Goal: Check status: Check status

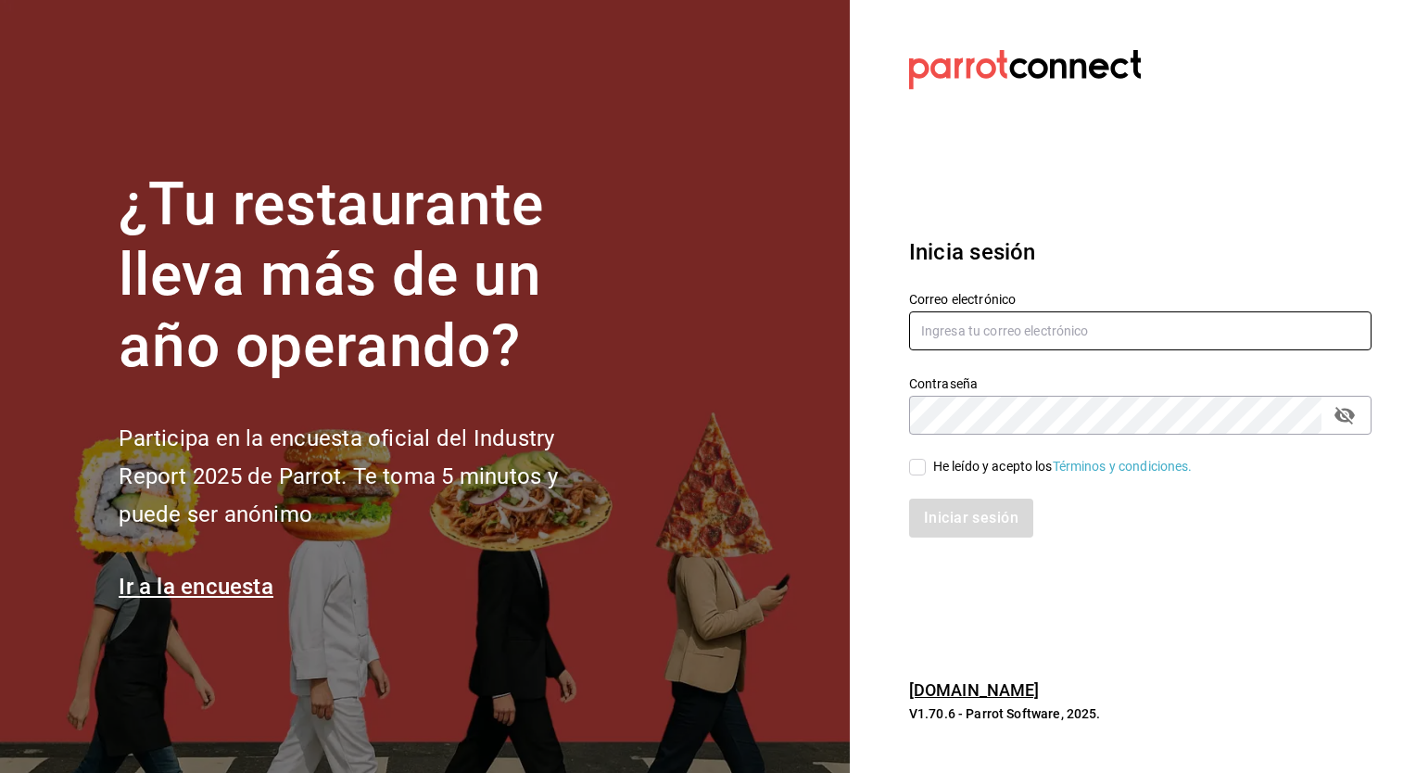
type input "sergio.cardenas@grupocosteno.com"
click at [975, 461] on div "He leído y acepto los Términos y condiciones." at bounding box center [1063, 466] width 260 height 19
click at [926, 461] on input "He leído y acepto los Términos y condiciones." at bounding box center [917, 467] width 17 height 17
checkbox input "true"
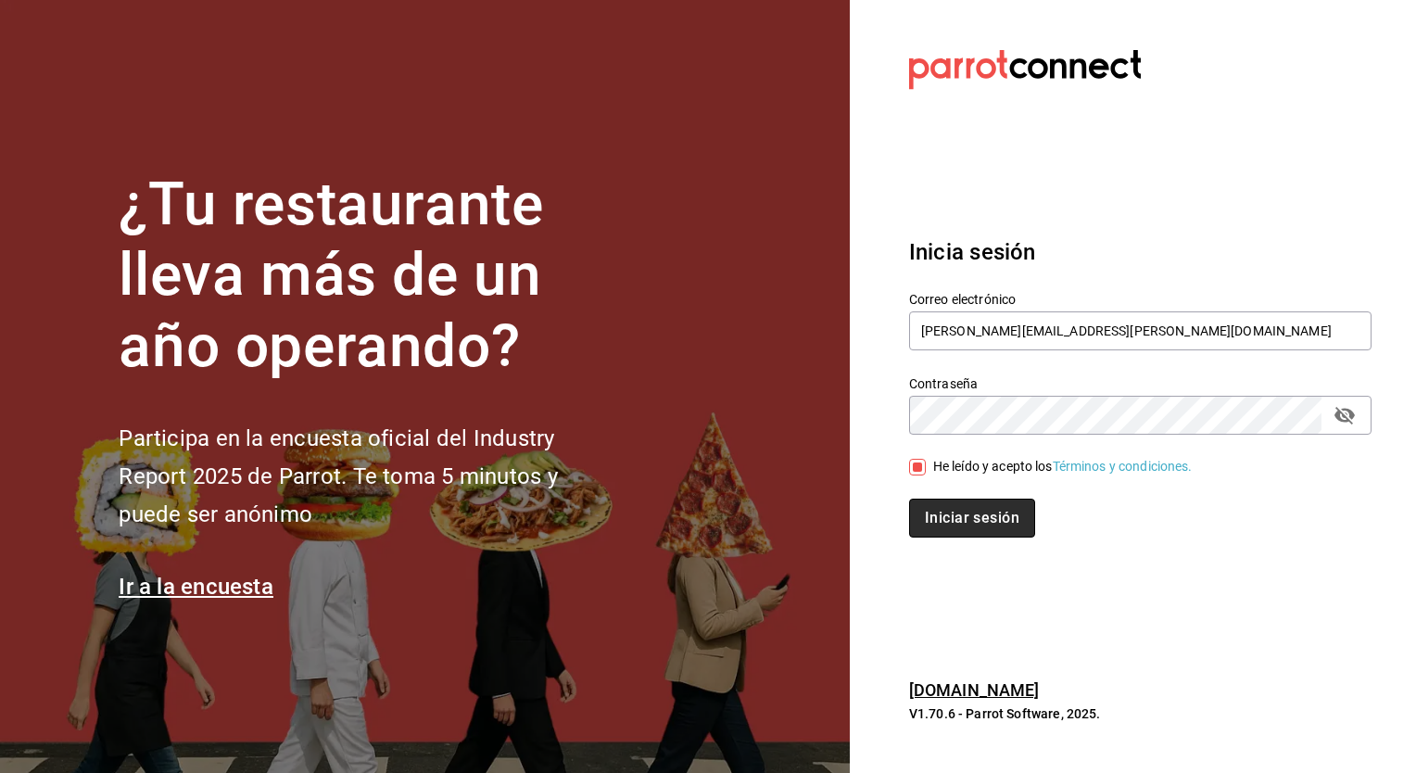
click at [980, 510] on button "Iniciar sesión" at bounding box center [972, 518] width 126 height 39
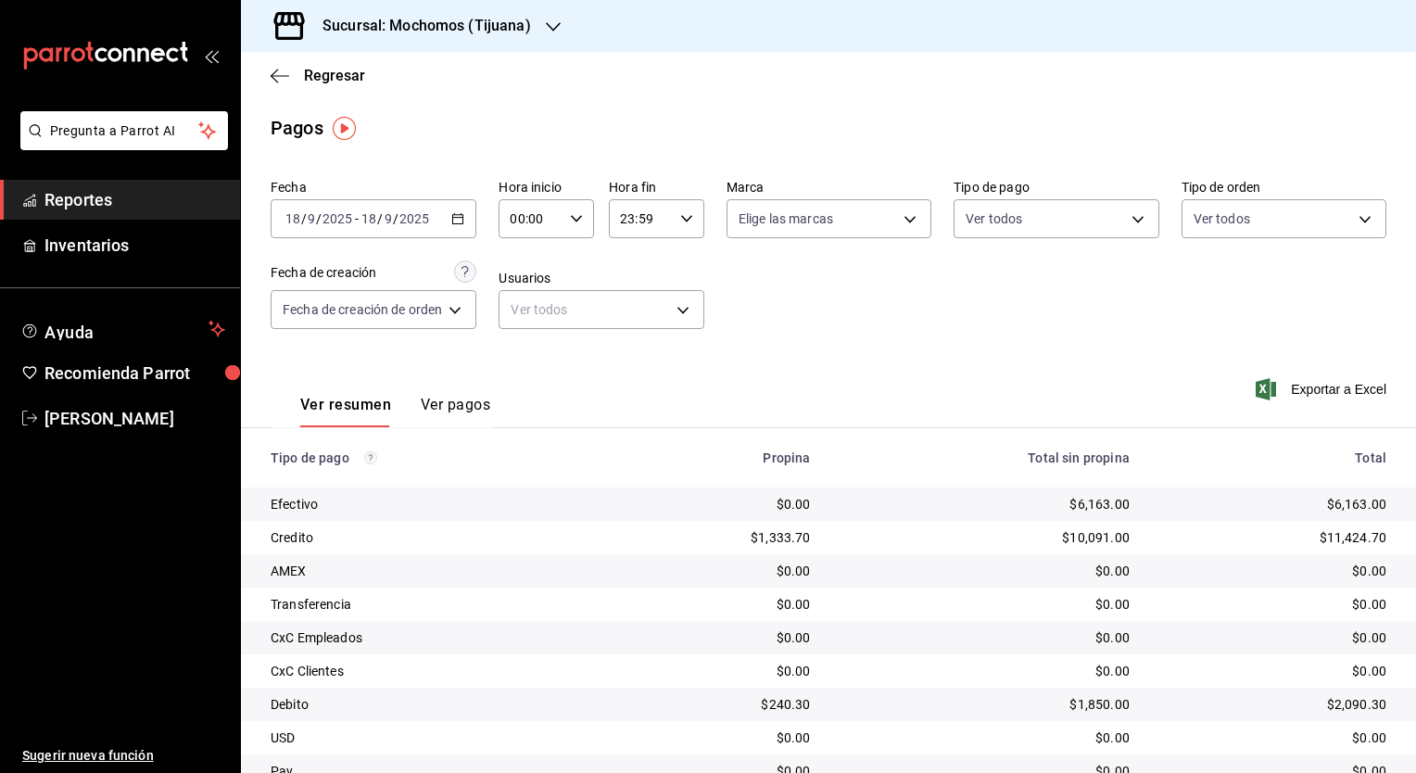
click at [476, 37] on div "Sucursal: Mochomos (Tijuana)" at bounding box center [412, 26] width 312 height 52
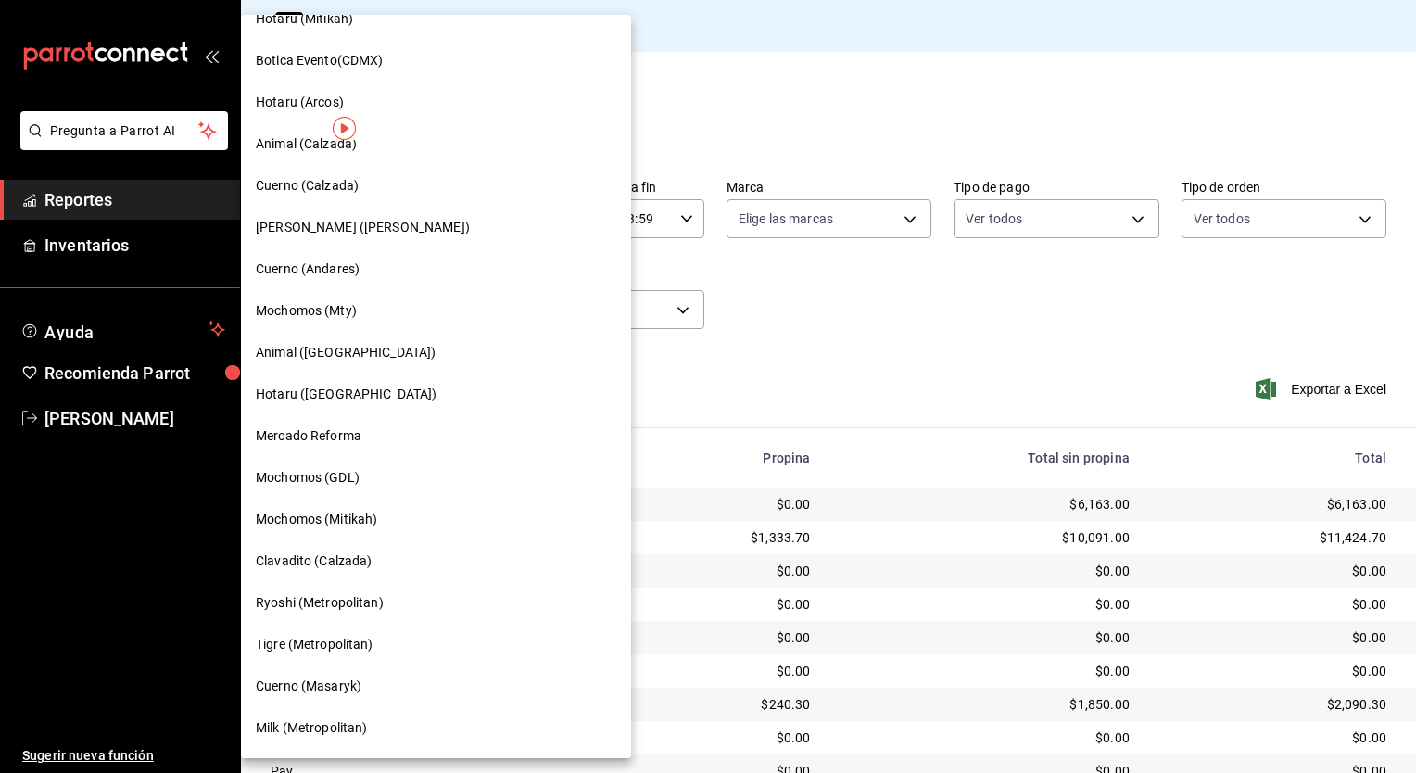
scroll to position [816, 0]
click at [369, 351] on div "Animal ([GEOGRAPHIC_DATA])" at bounding box center [436, 353] width 361 height 19
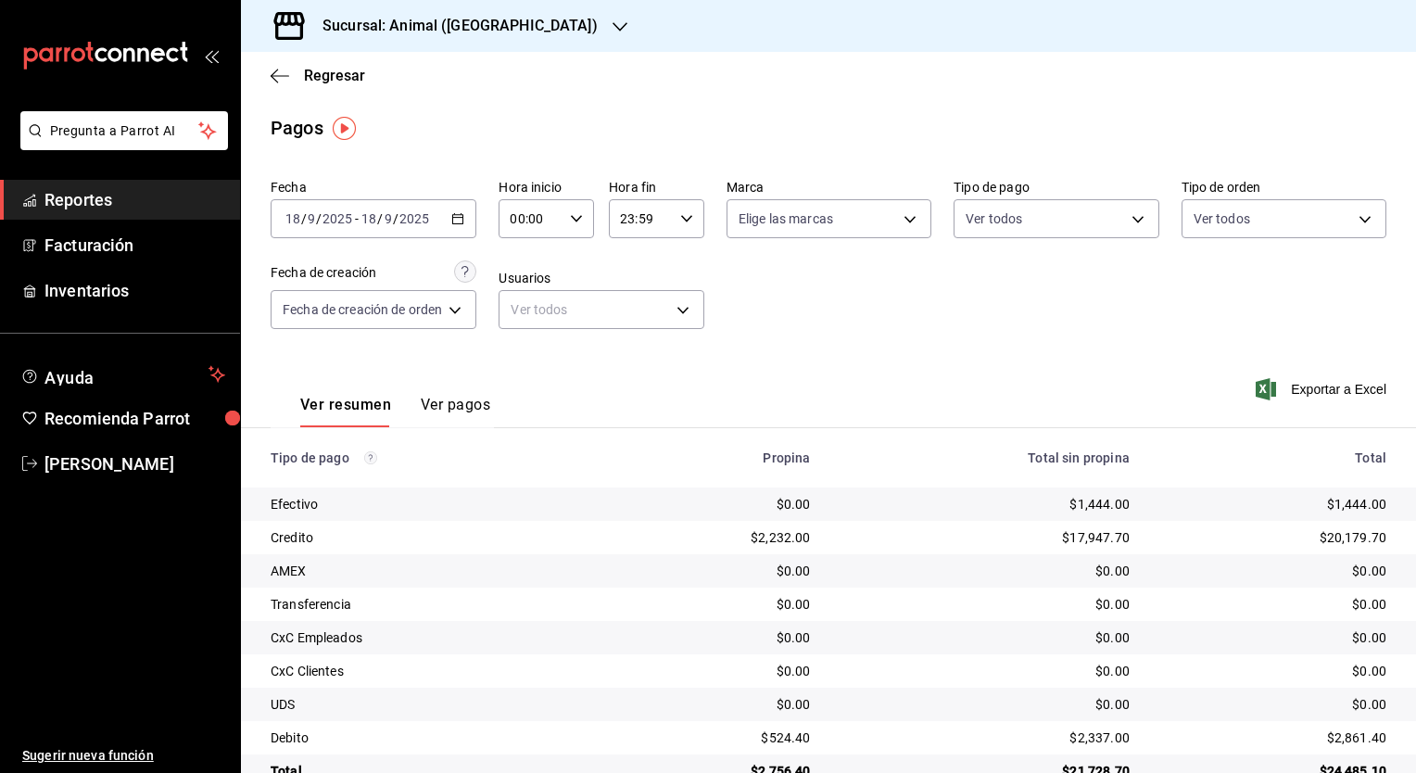
click at [452, 221] on div "[DATE] [DATE] - [DATE] [DATE]" at bounding box center [374, 218] width 206 height 39
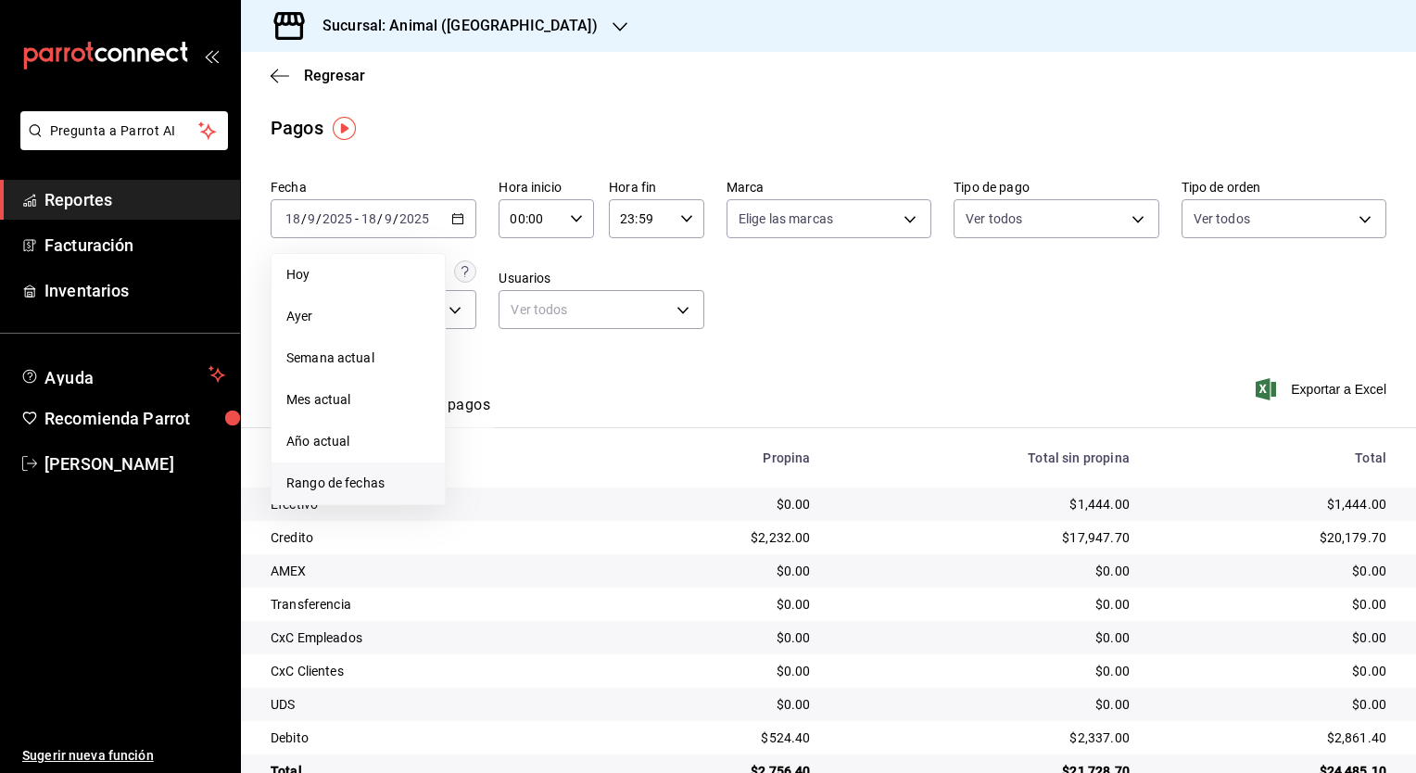
click at [392, 487] on span "Rango de fechas" at bounding box center [358, 483] width 144 height 19
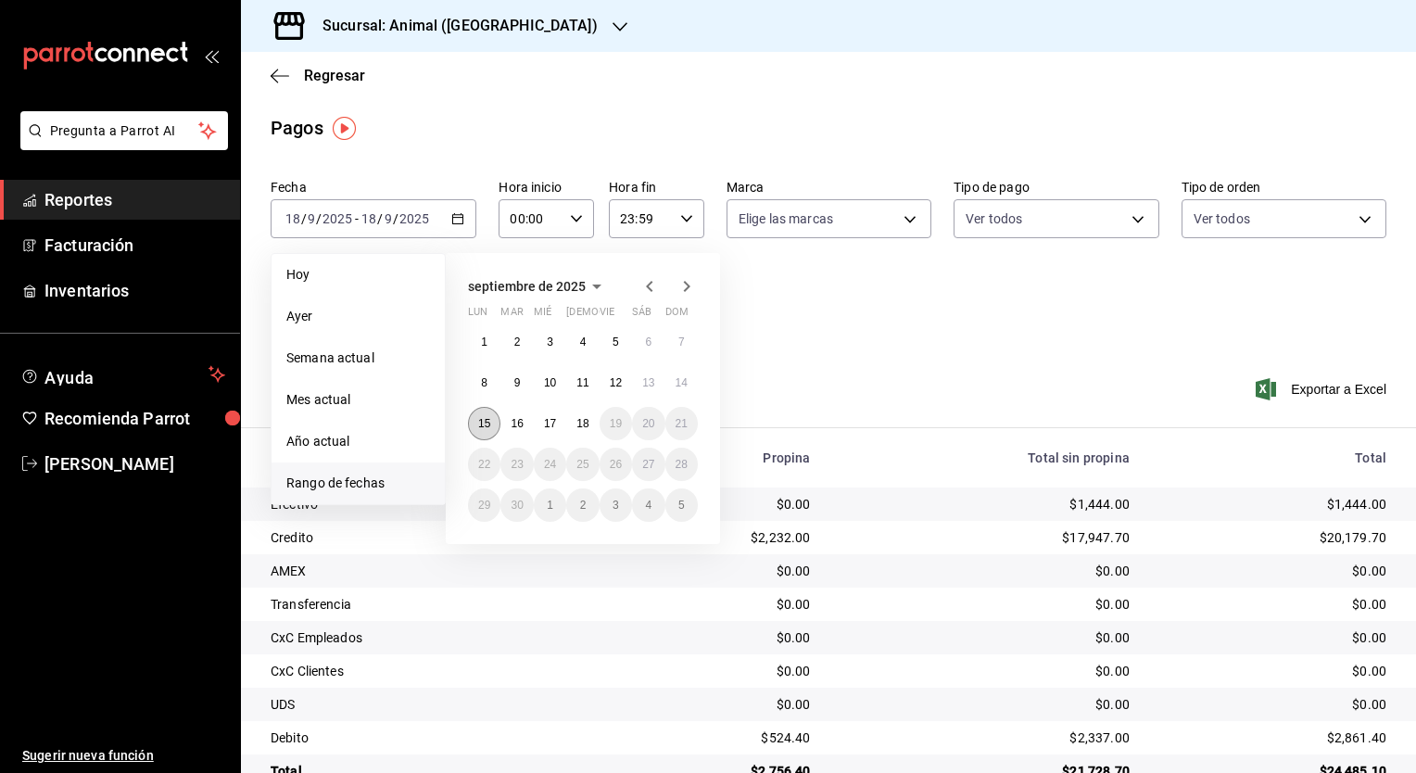
click at [484, 432] on button "15" at bounding box center [484, 423] width 32 height 33
click at [512, 432] on button "16" at bounding box center [516, 423] width 32 height 33
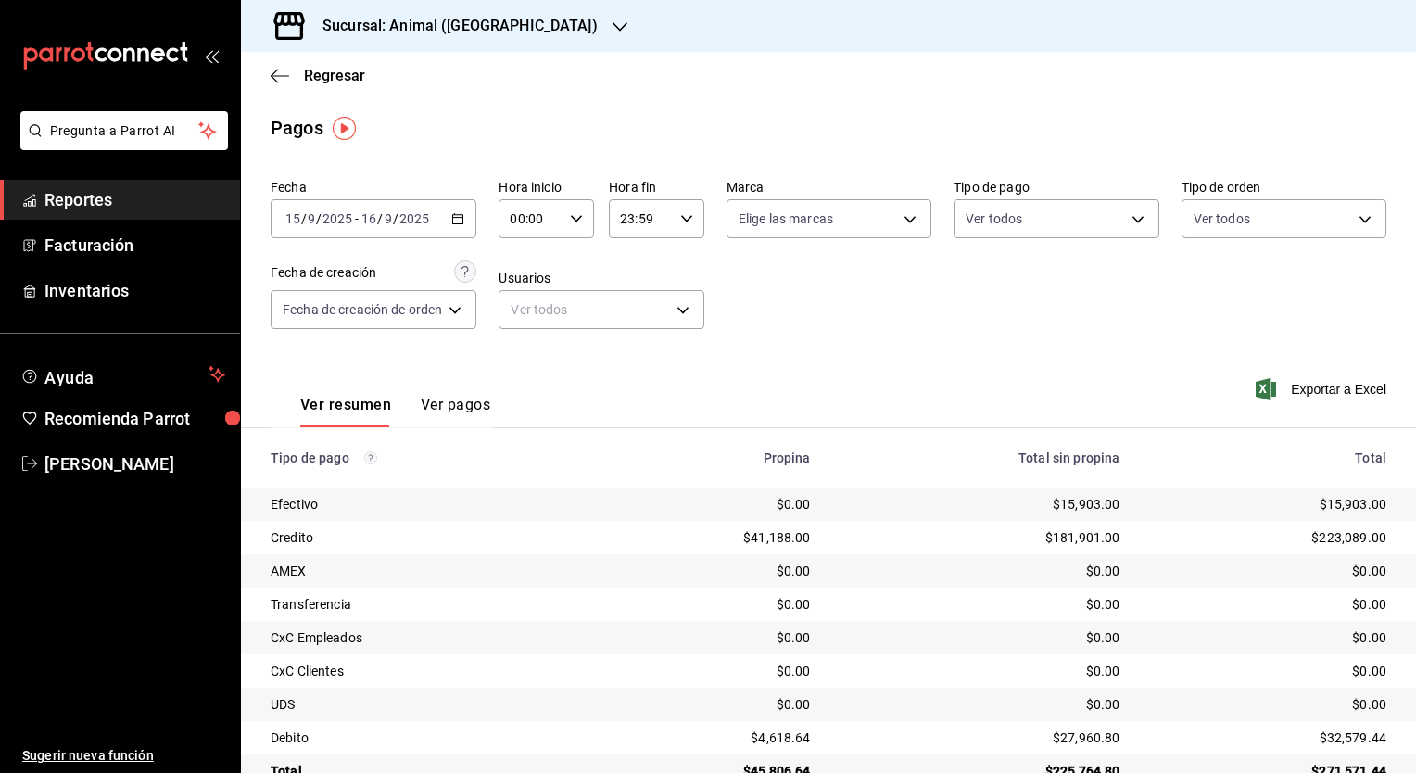
click at [585, 225] on div "00:00 Hora inicio" at bounding box center [546, 218] width 95 height 39
click at [526, 352] on button "05" at bounding box center [524, 340] width 40 height 37
type input "05:00"
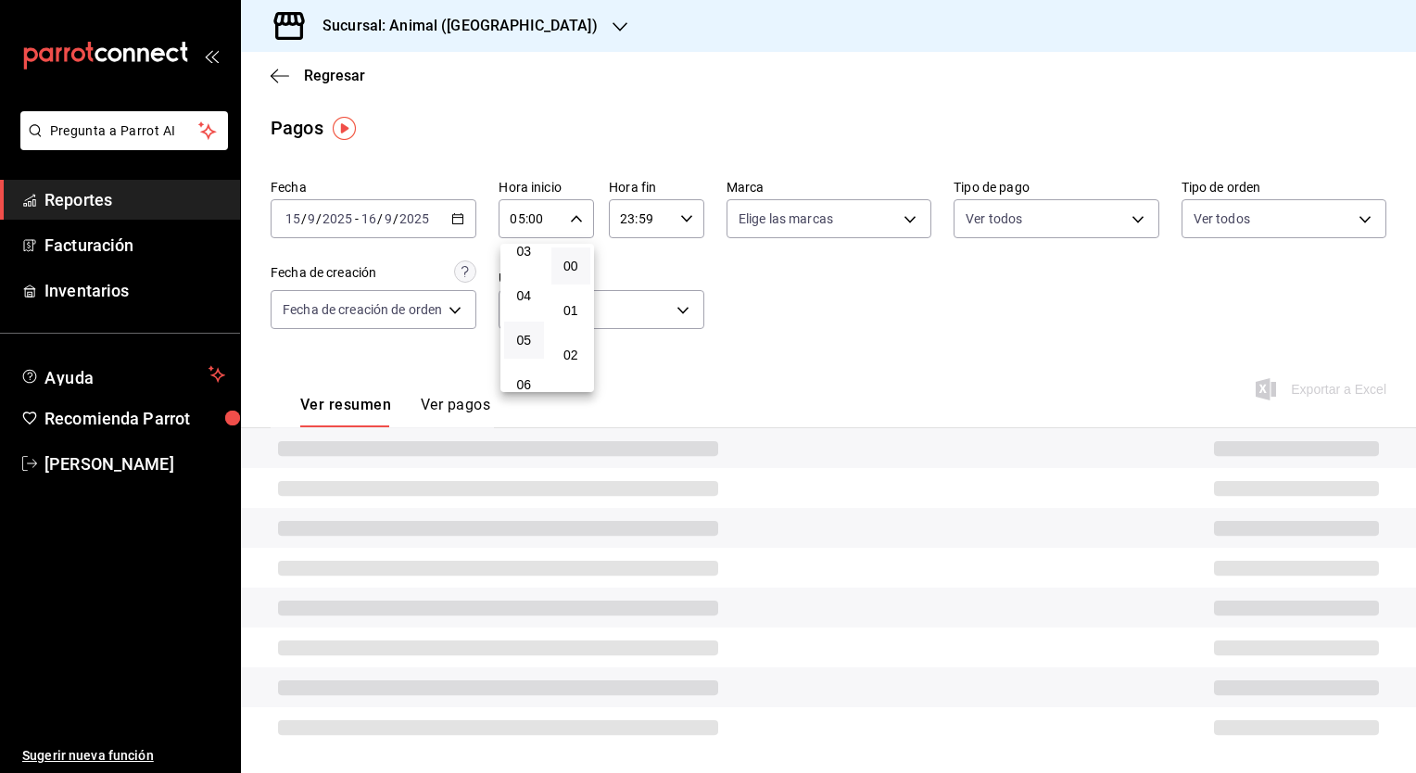
click at [673, 219] on div at bounding box center [708, 386] width 1416 height 773
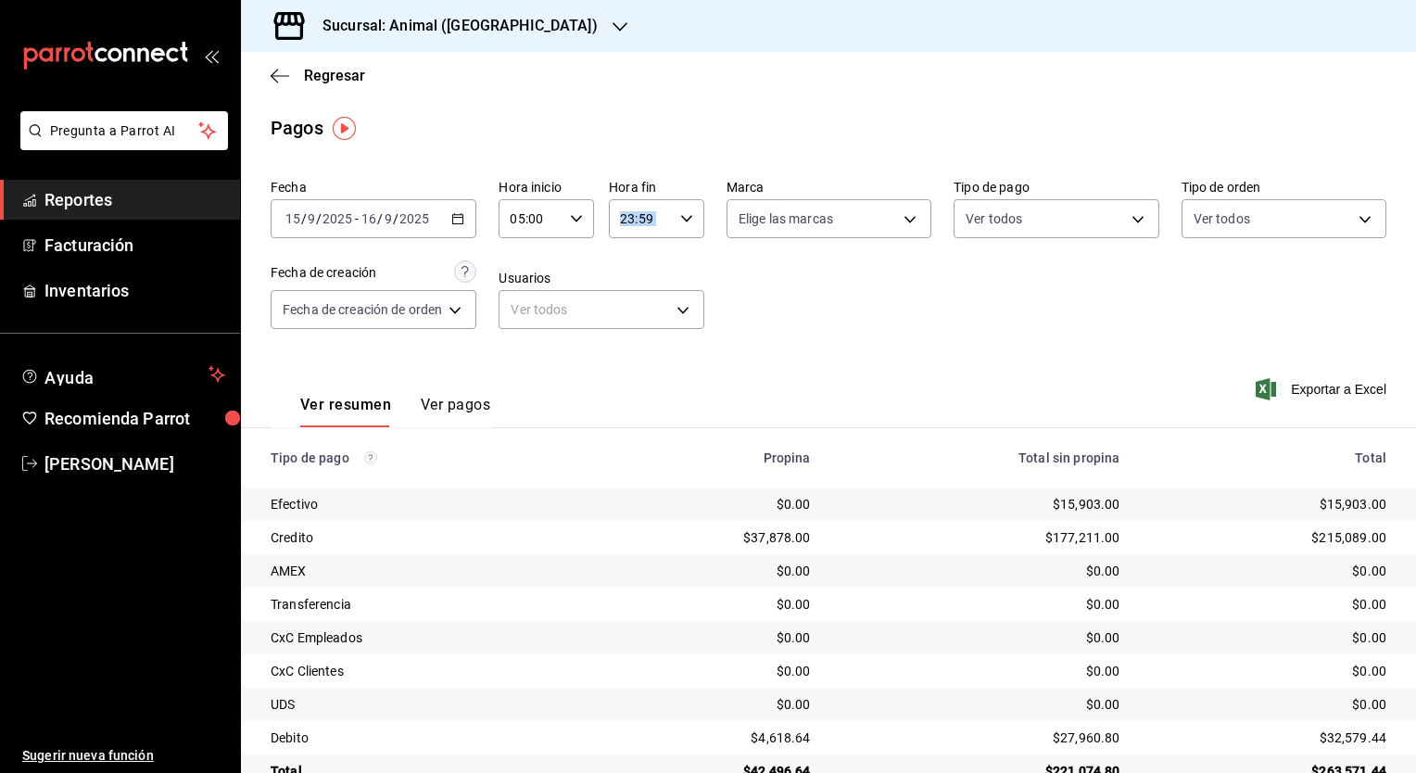
click at [672, 220] on div "23:59 Hora fin" at bounding box center [656, 218] width 95 height 39
drag, startPoint x: 672, startPoint y: 220, endPoint x: 629, endPoint y: 347, distance: 133.9
click at [629, 347] on button "05" at bounding box center [633, 350] width 40 height 37
click at [683, 272] on span "00" at bounding box center [680, 266] width 18 height 15
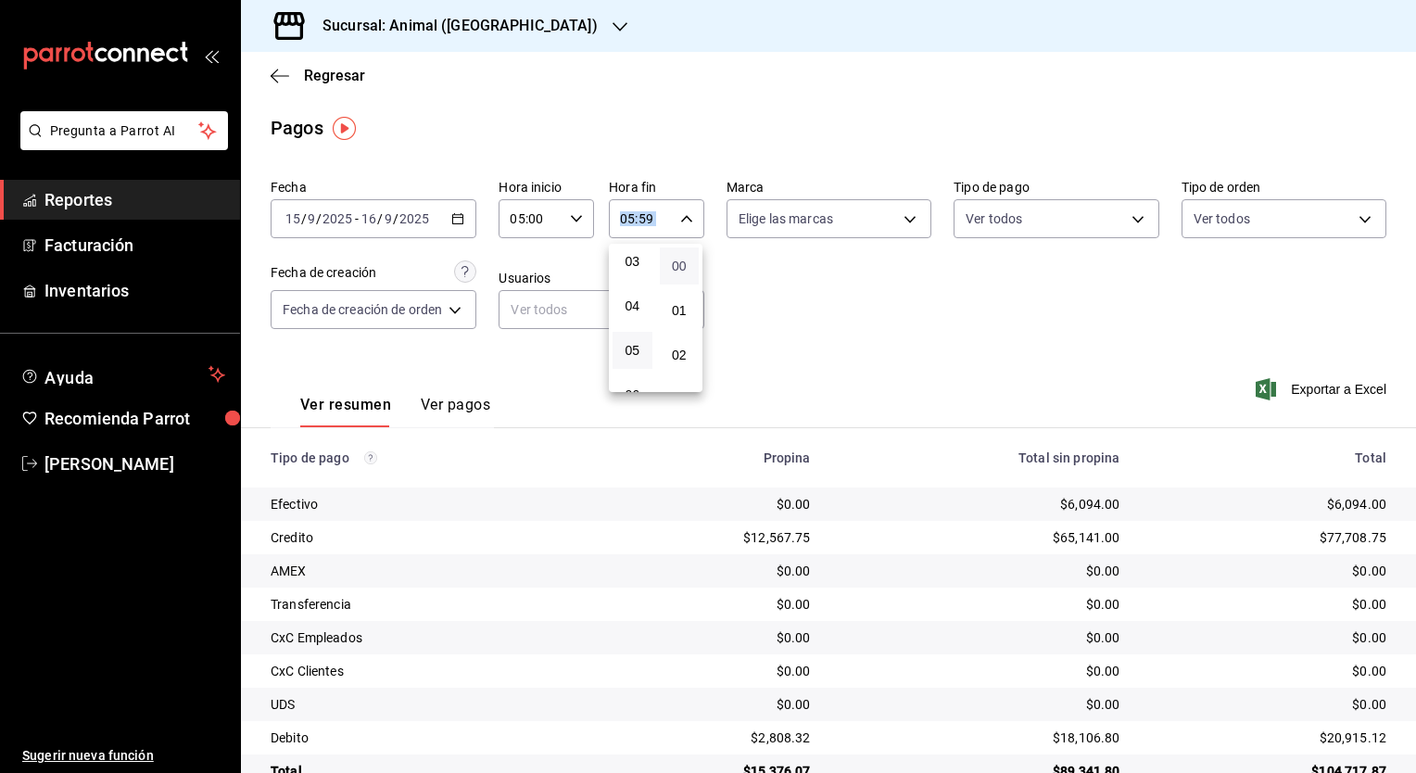
type input "05:00"
click at [1020, 470] on div at bounding box center [708, 386] width 1416 height 773
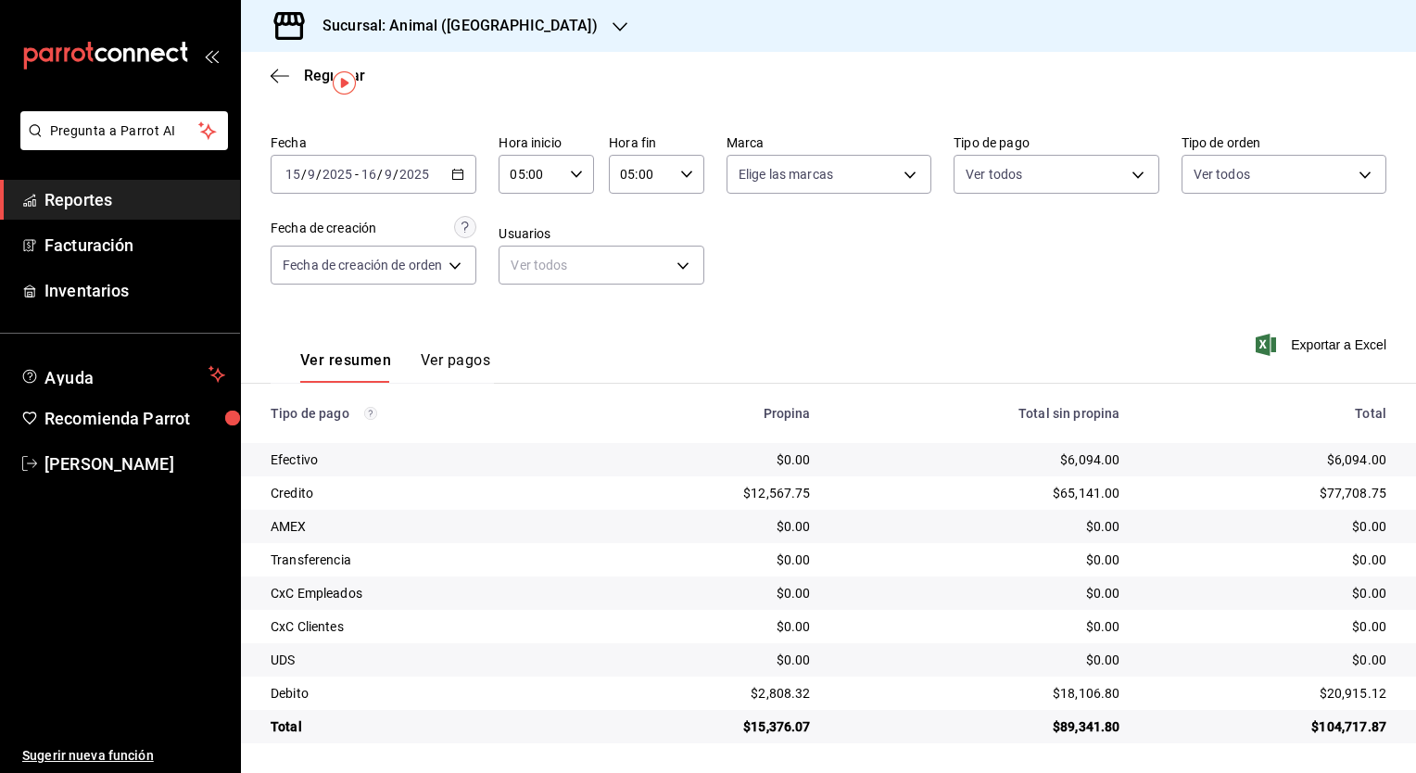
click at [462, 172] on \(Stroke\) "button" at bounding box center [458, 172] width 10 height 1
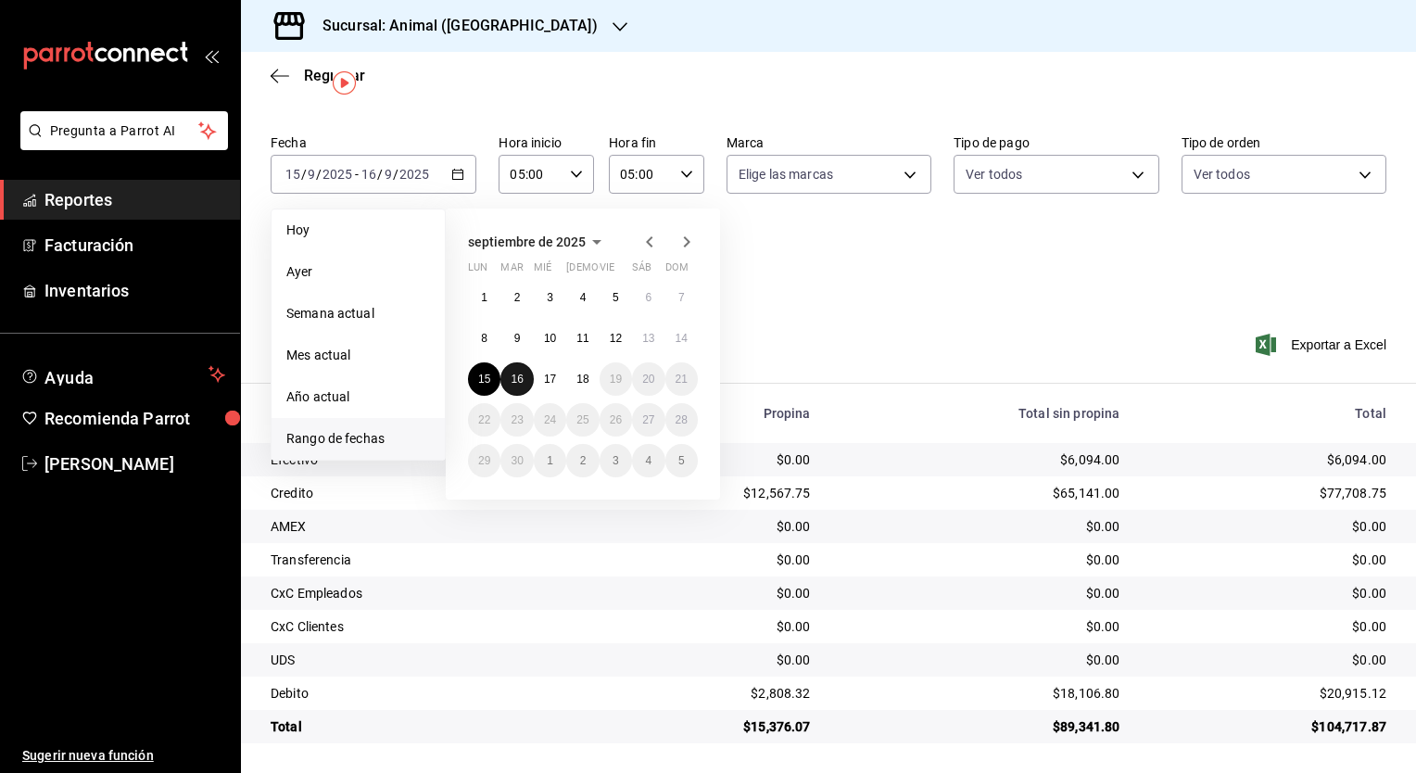
click at [526, 378] on button "16" at bounding box center [516, 378] width 32 height 33
click at [551, 379] on abbr "17" at bounding box center [550, 379] width 12 height 13
type input "00:00"
type input "23:59"
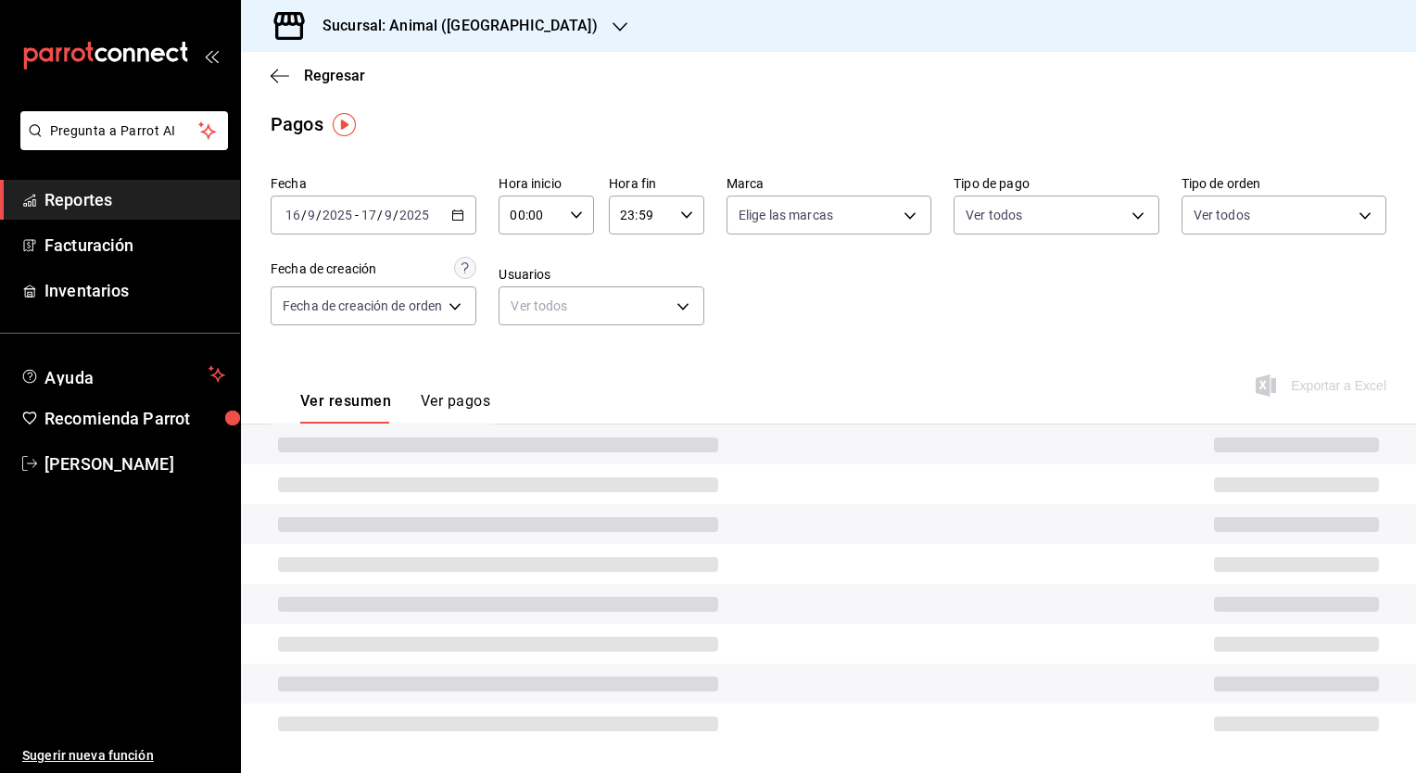
scroll to position [44, 0]
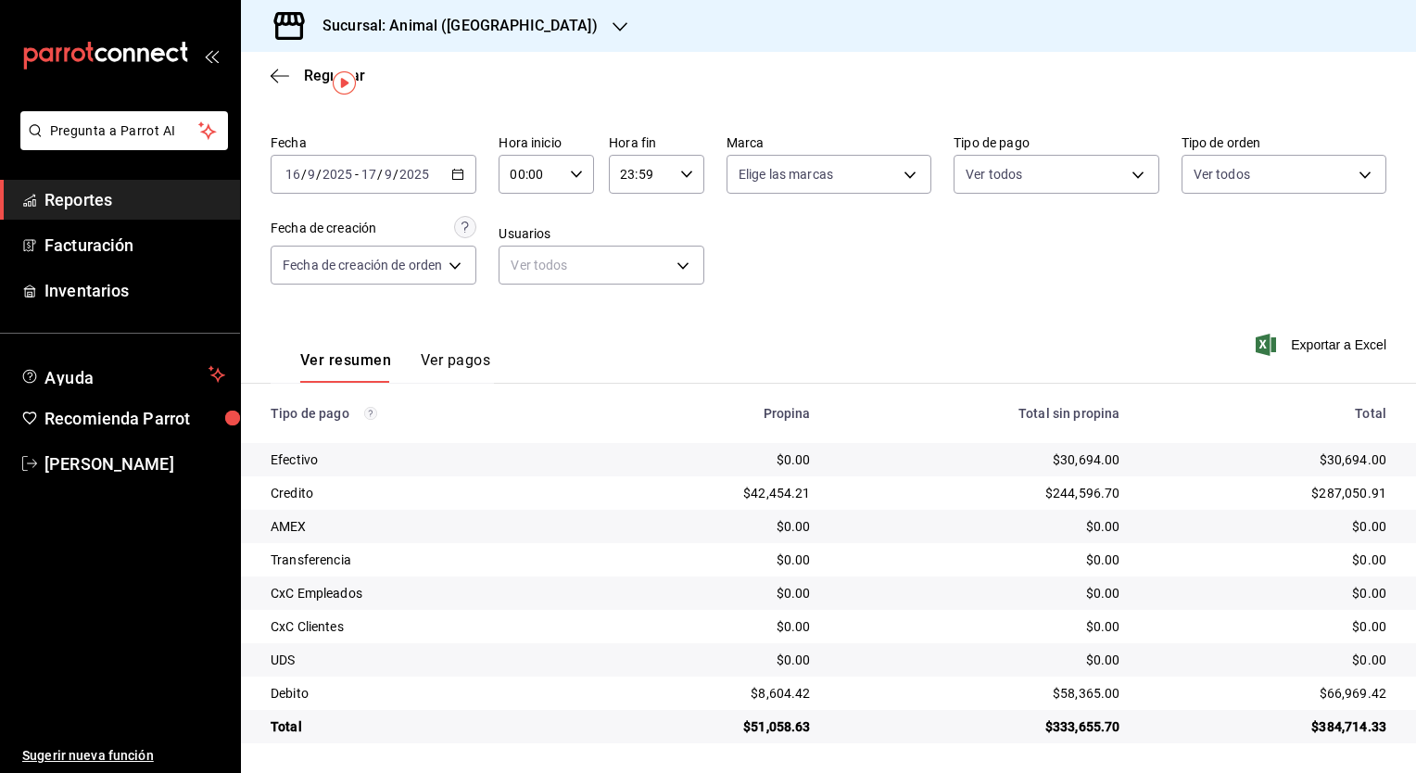
click at [582, 187] on div "00:00 Hora inicio" at bounding box center [546, 174] width 95 height 39
click at [531, 300] on span "05" at bounding box center [524, 295] width 18 height 15
type input "05:00"
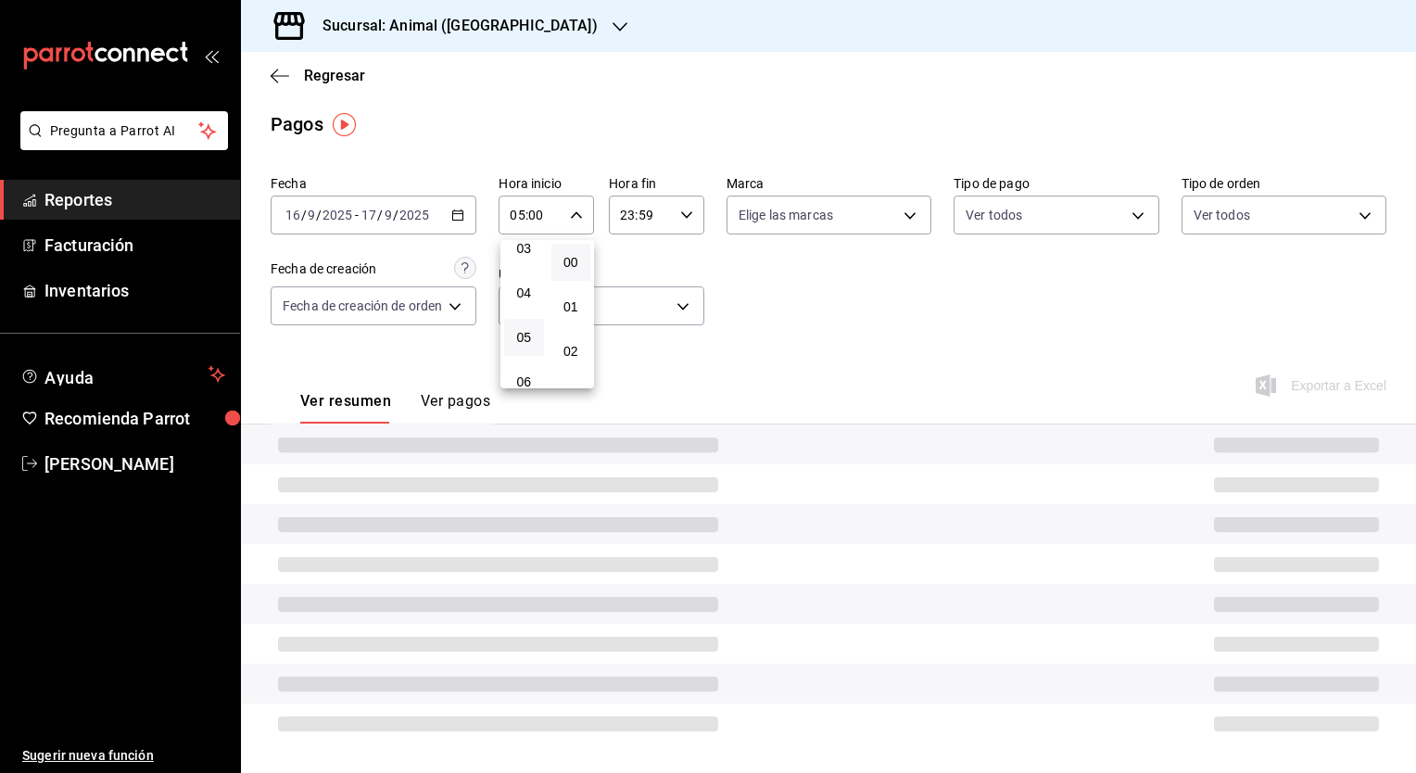
click at [634, 228] on div at bounding box center [708, 386] width 1416 height 773
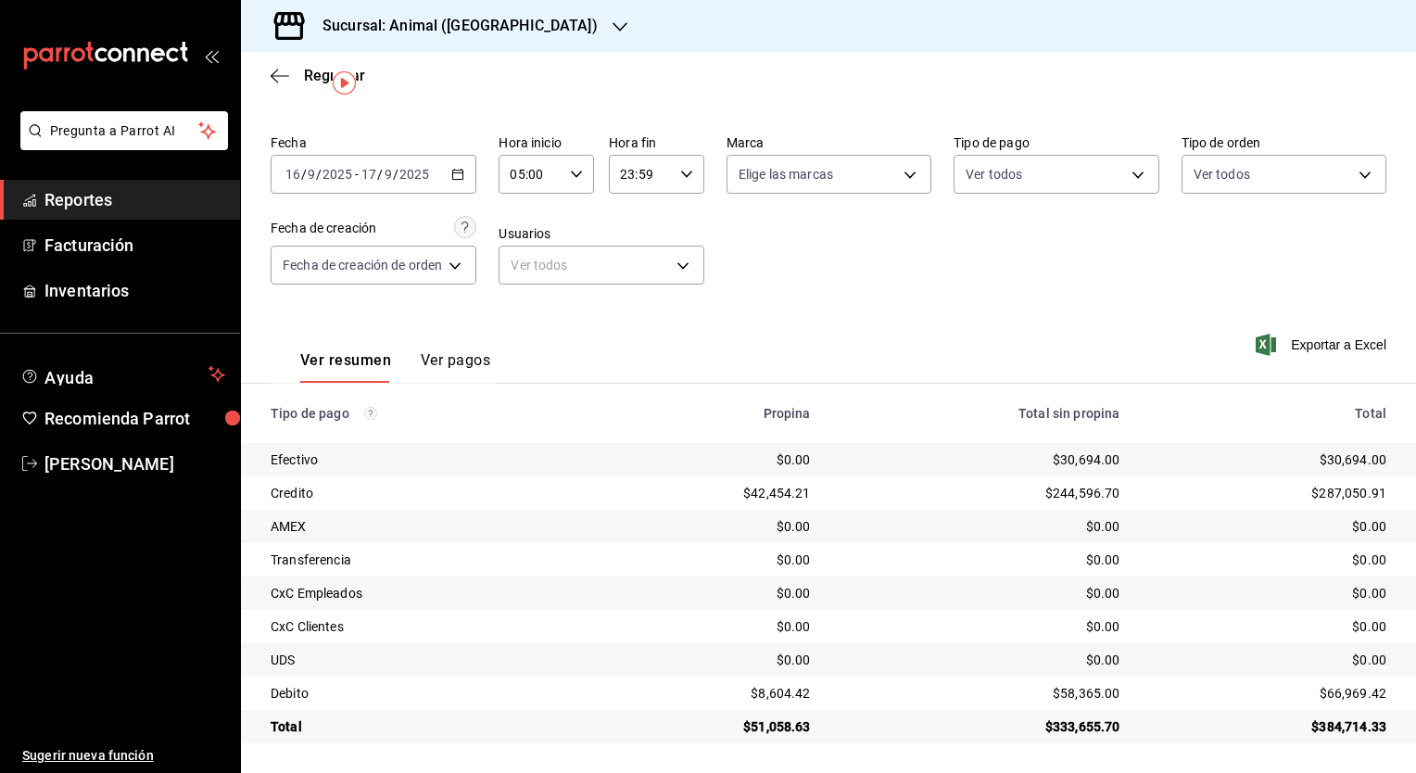
click at [661, 179] on input "23:59" at bounding box center [641, 174] width 64 height 37
click at [637, 267] on button "05" at bounding box center [633, 274] width 40 height 37
click at [673, 274] on button "00" at bounding box center [680, 262] width 40 height 37
type input "05:00"
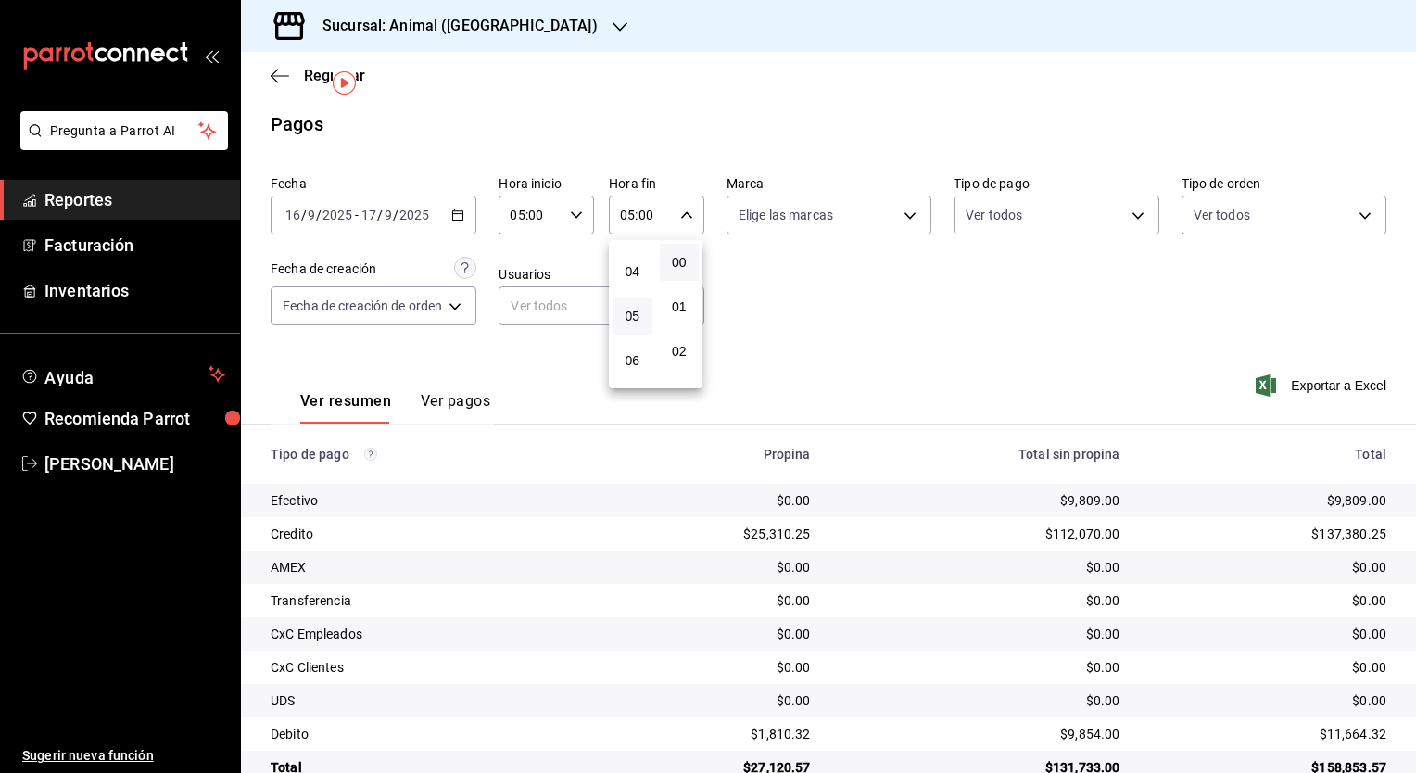
scroll to position [44, 0]
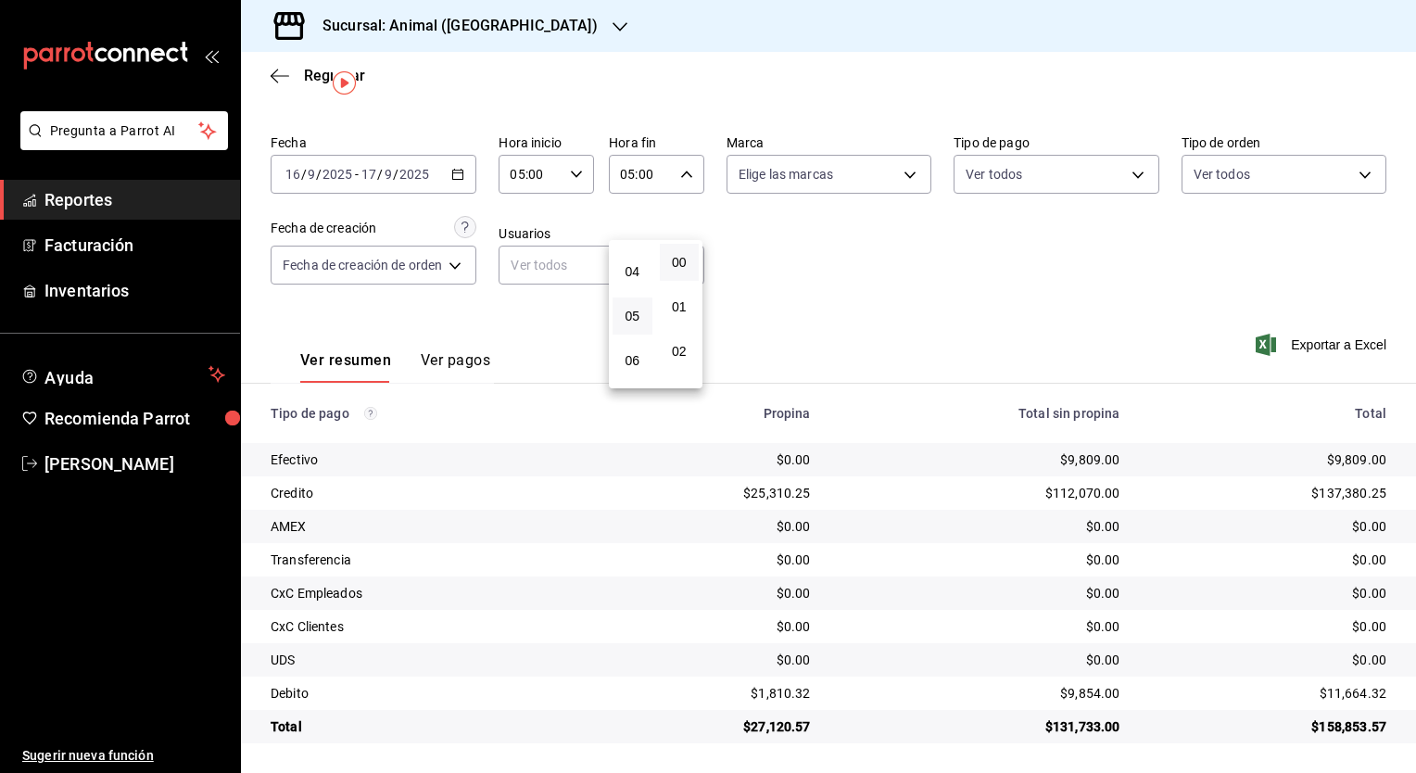
click at [773, 363] on div at bounding box center [708, 386] width 1416 height 773
click at [463, 176] on icon "button" at bounding box center [457, 174] width 13 height 13
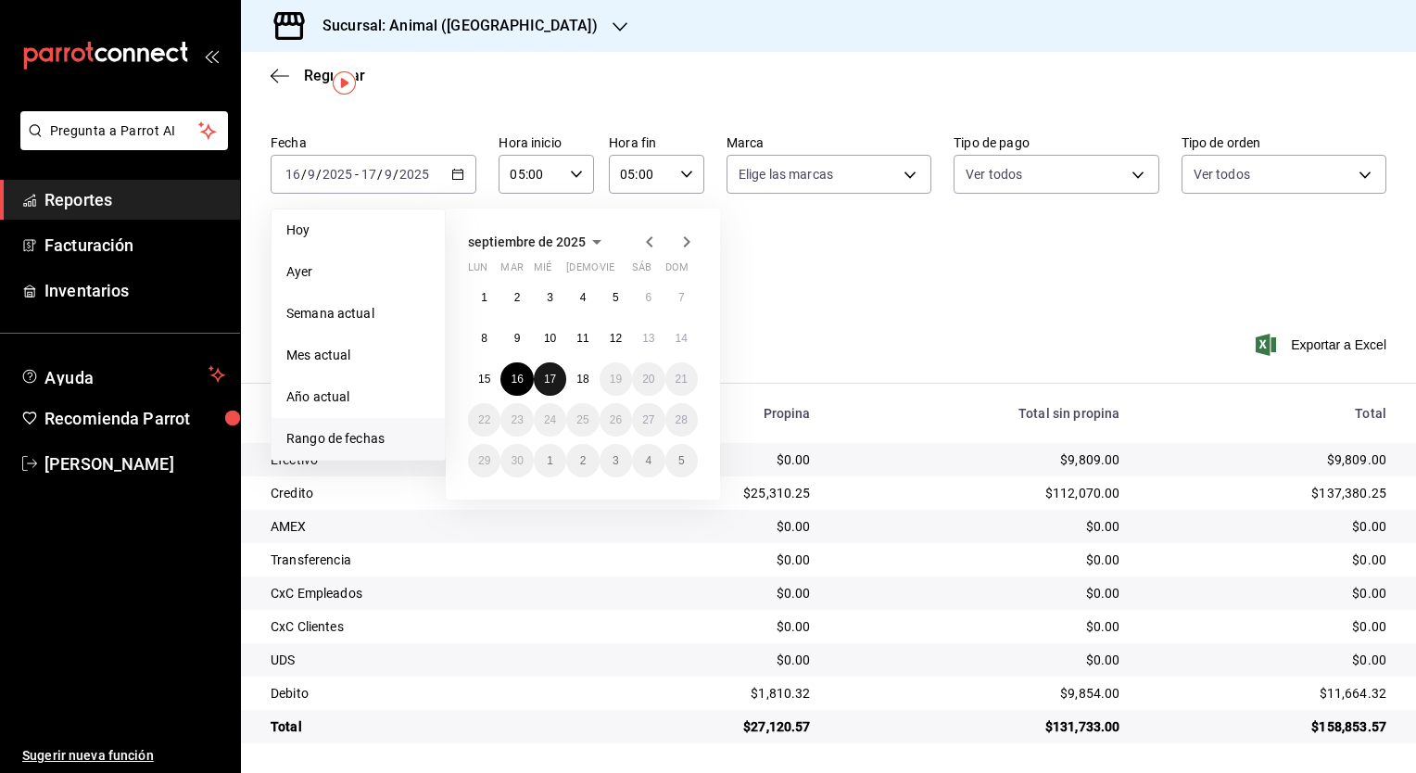
click at [552, 380] on abbr "17" at bounding box center [550, 379] width 12 height 13
click at [574, 380] on button "18" at bounding box center [582, 378] width 32 height 33
type input "00:00"
type input "23:59"
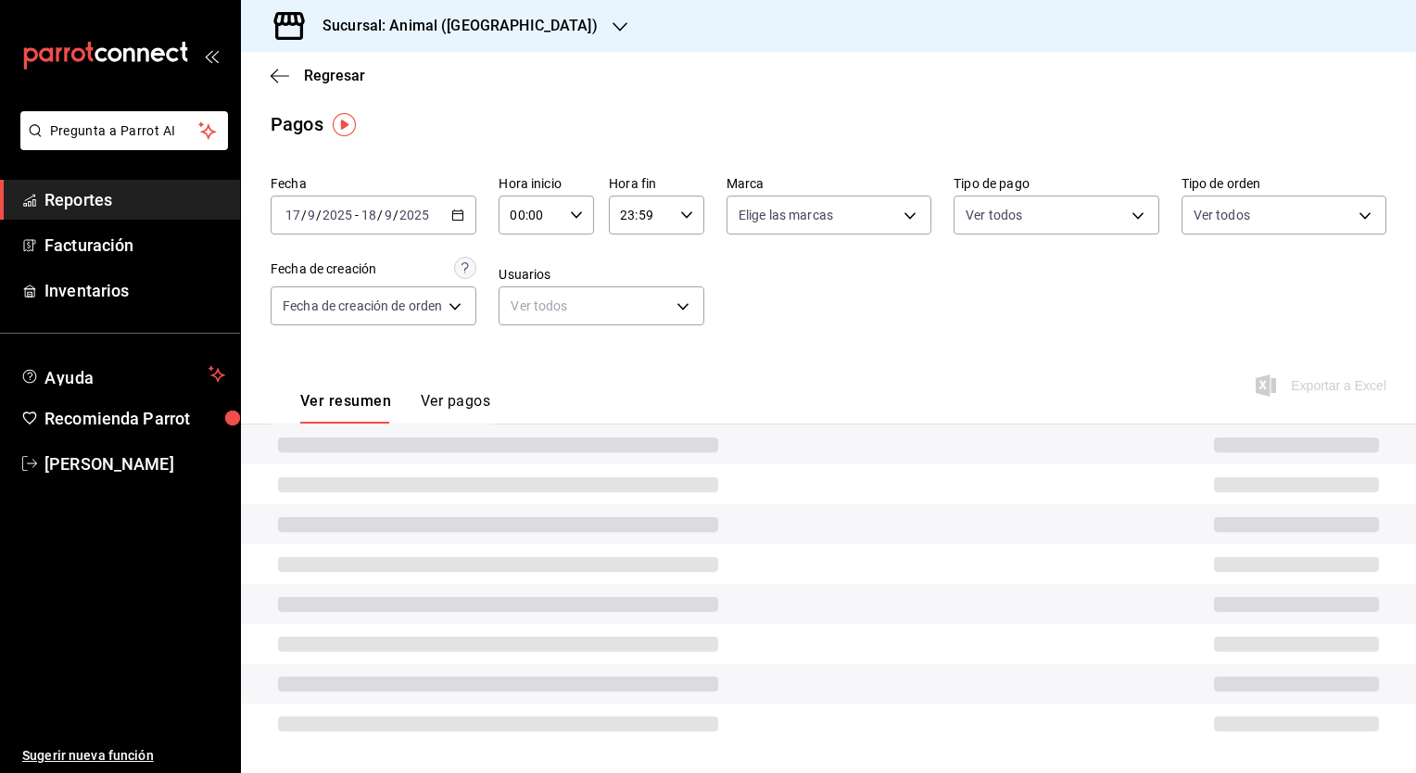
scroll to position [44, 0]
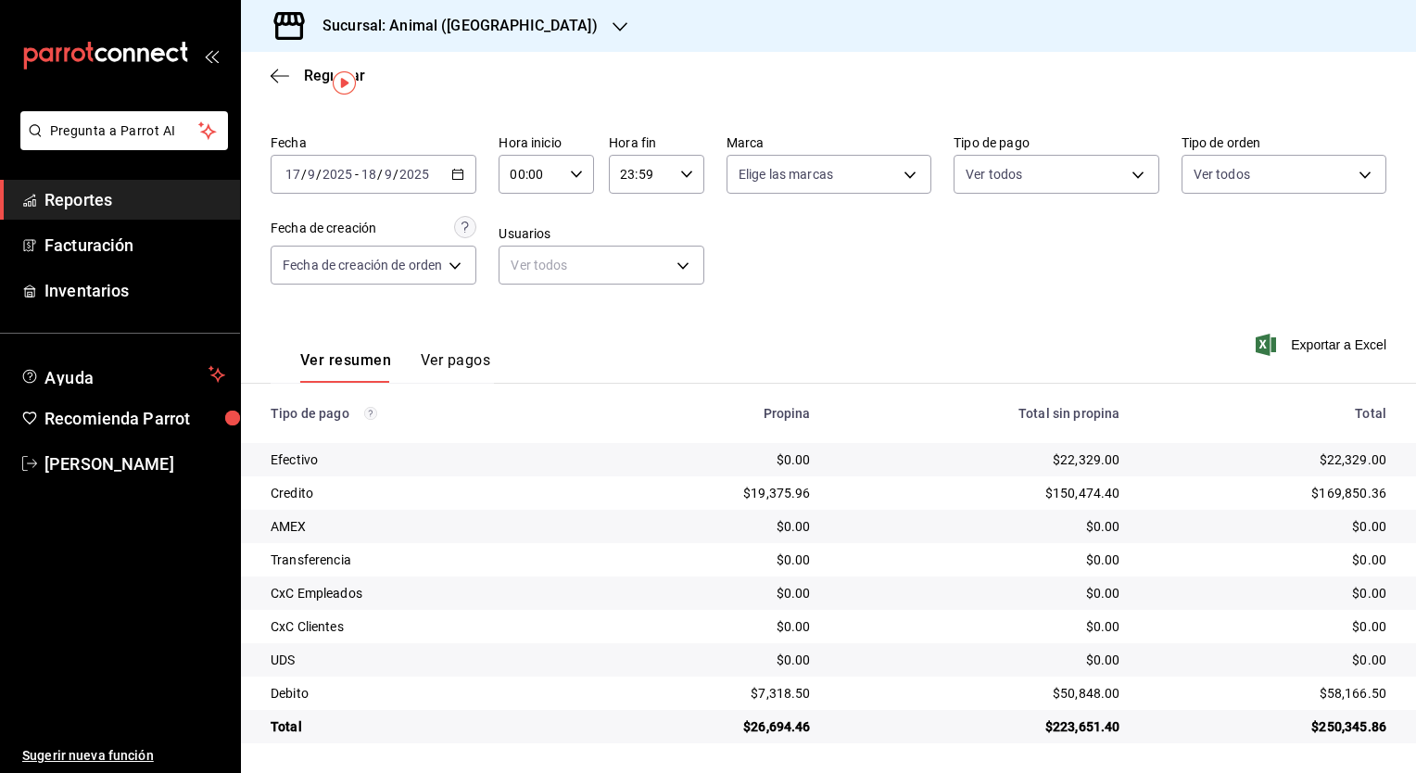
click at [581, 179] on icon "button" at bounding box center [576, 174] width 13 height 13
click at [526, 306] on span "05" at bounding box center [524, 298] width 18 height 15
type input "05:00"
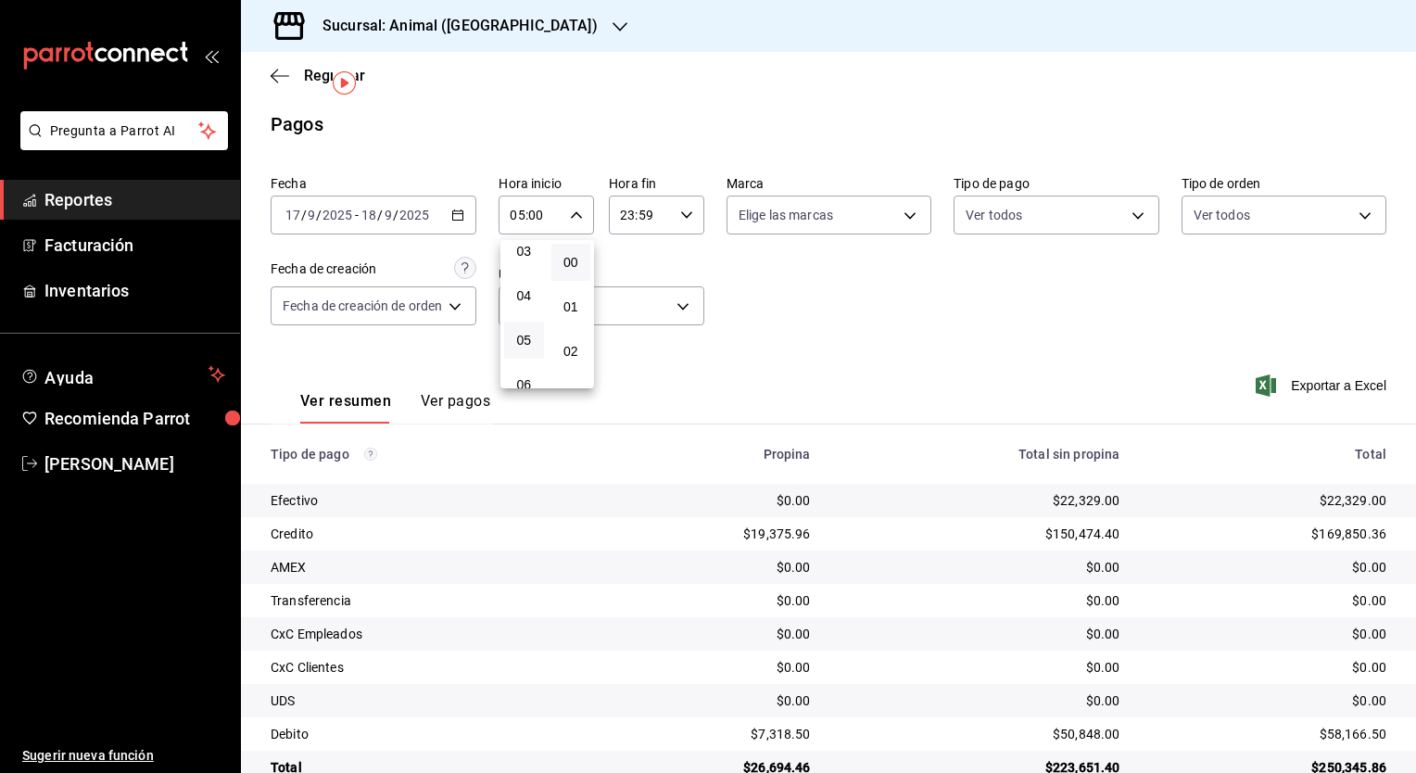
scroll to position [44, 0]
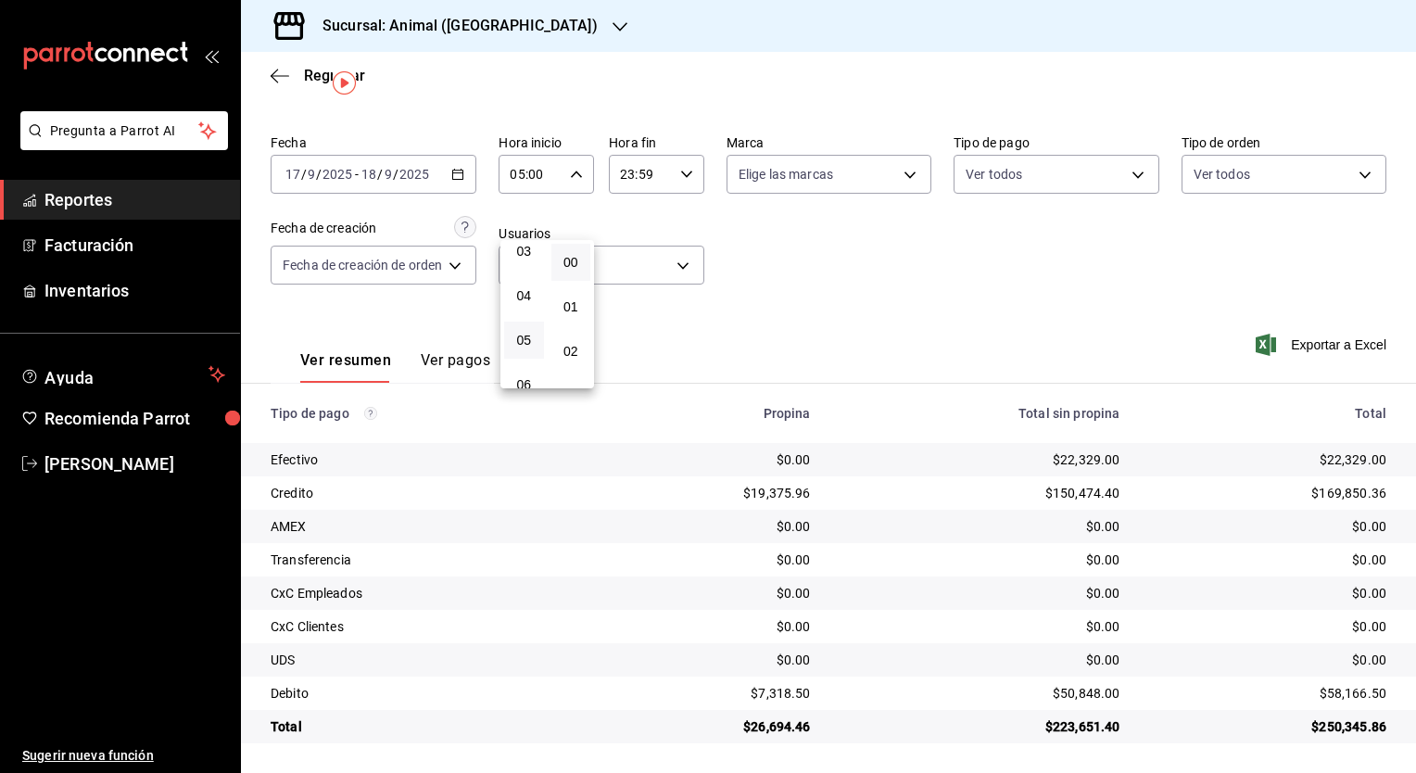
click at [678, 186] on div at bounding box center [708, 386] width 1416 height 773
click at [678, 186] on div "23:59 Hora fin" at bounding box center [656, 174] width 95 height 39
click at [625, 263] on span "05" at bounding box center [633, 256] width 18 height 15
click at [678, 272] on button "00" at bounding box center [680, 262] width 40 height 37
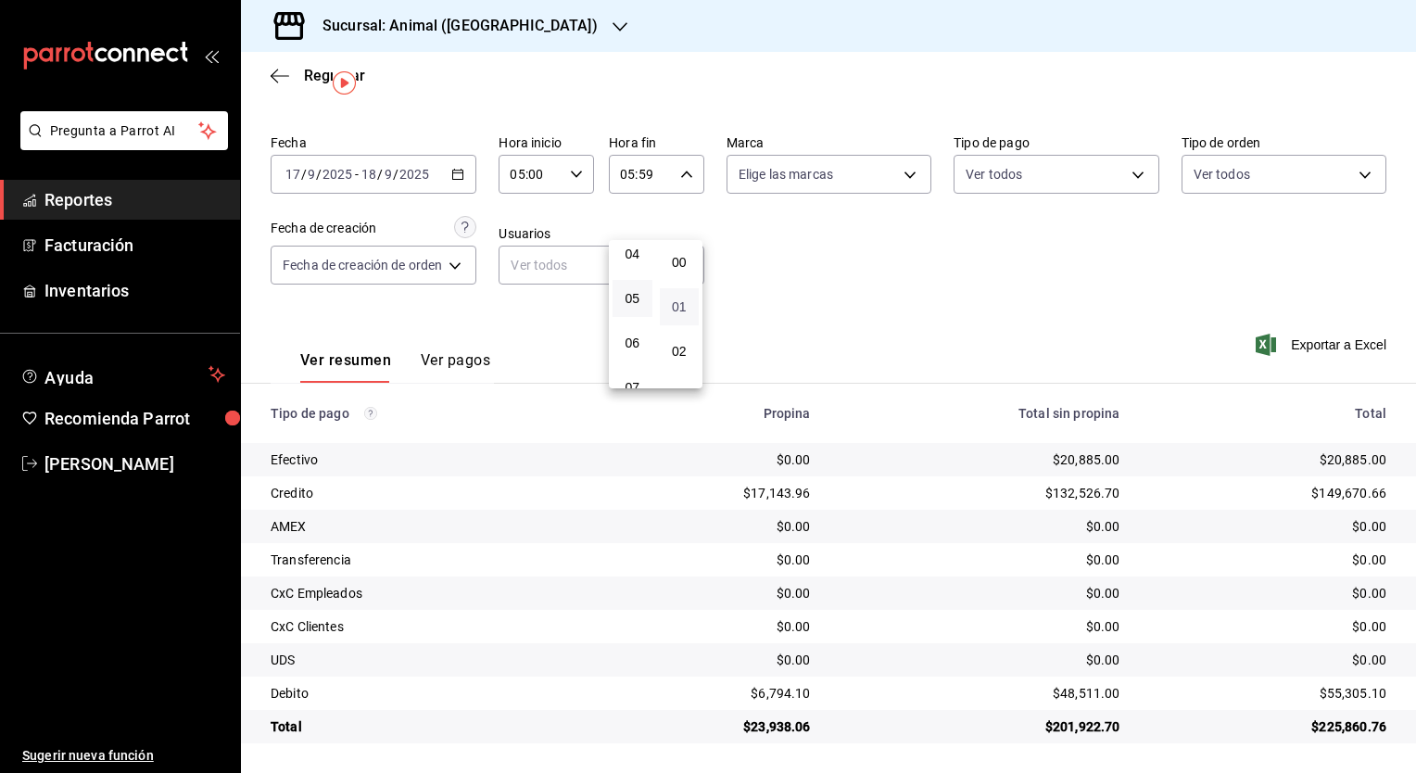
type input "05:00"
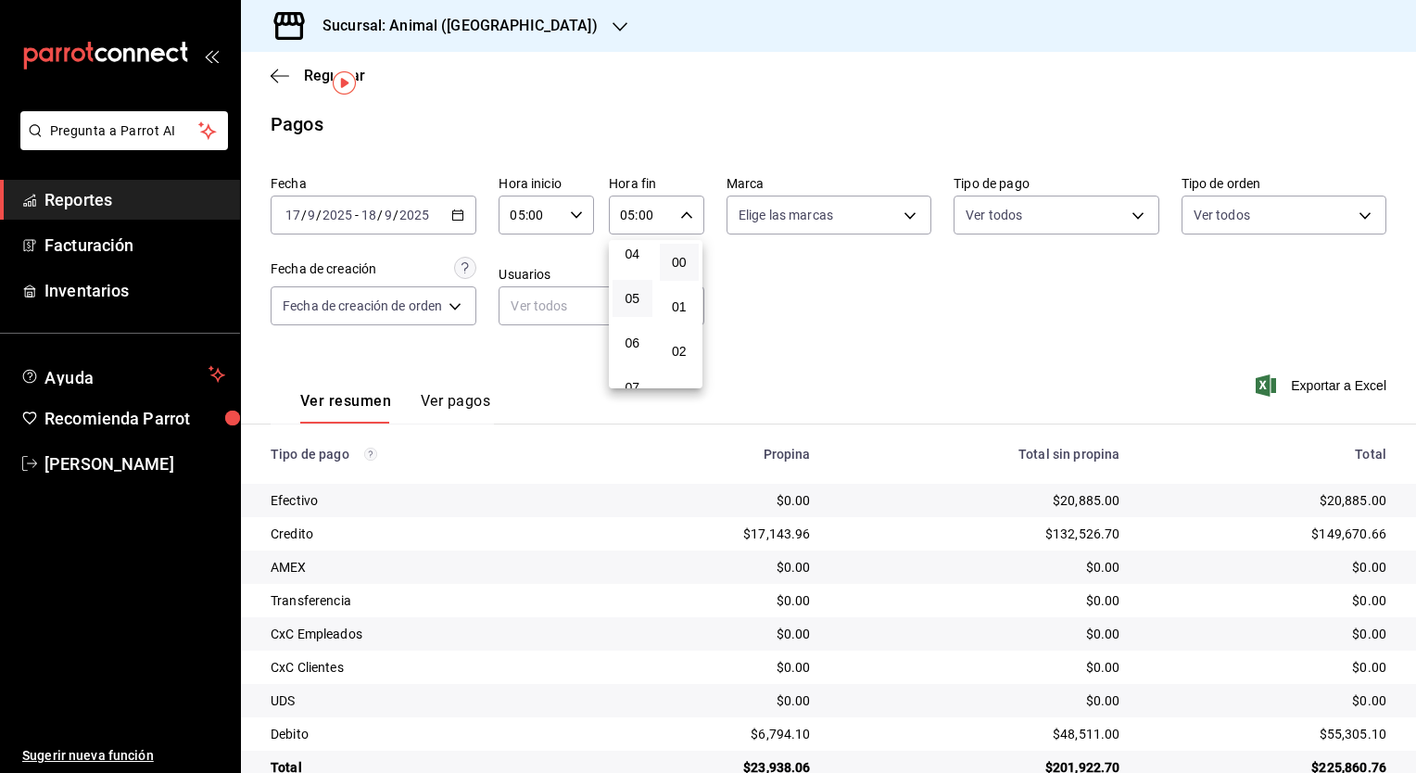
scroll to position [44, 0]
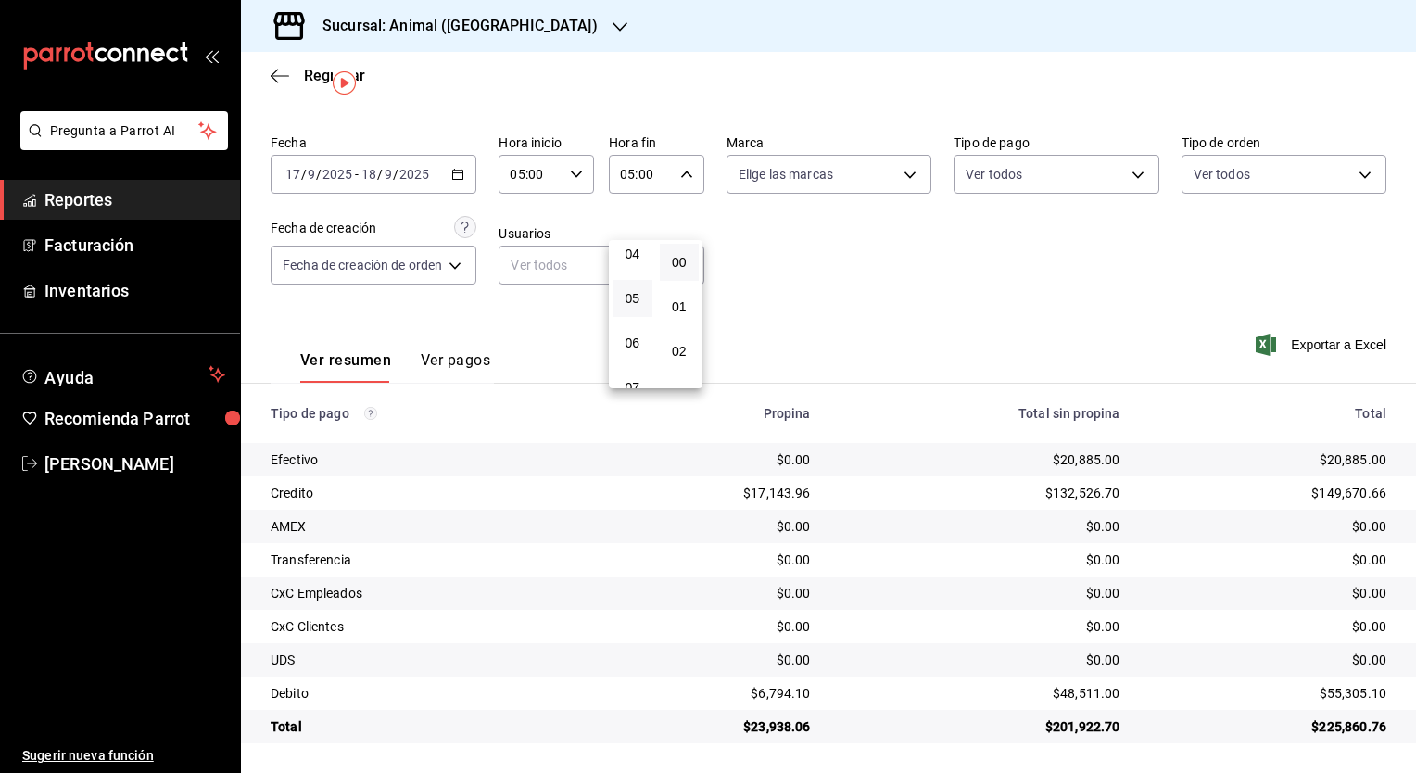
click at [913, 360] on div at bounding box center [708, 386] width 1416 height 773
